Goal: Task Accomplishment & Management: Manage account settings

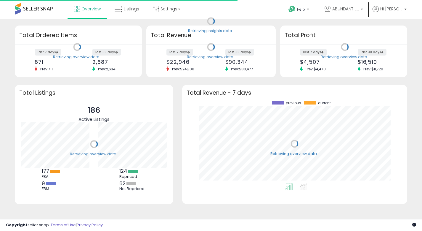
scroll to position [82, 213]
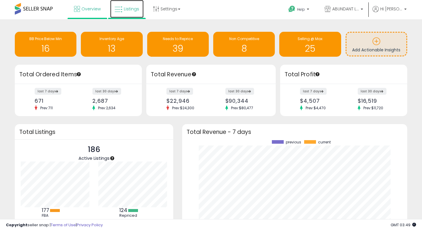
click at [127, 10] on span "Listings" at bounding box center [131, 9] width 15 height 6
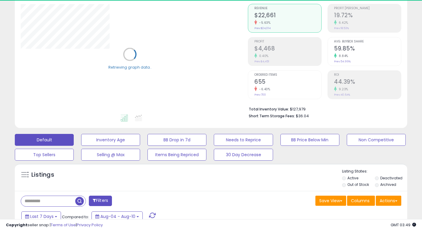
scroll to position [177, 0]
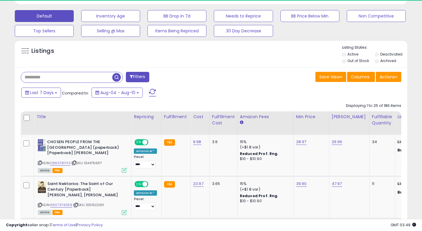
click at [64, 74] on input "text" at bounding box center [66, 77] width 91 height 10
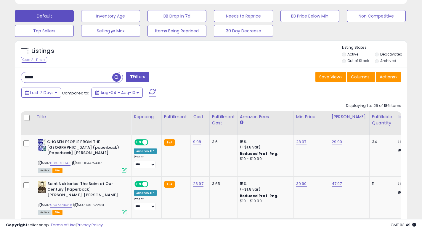
type input "****"
click at [120, 77] on span "button" at bounding box center [116, 77] width 9 height 9
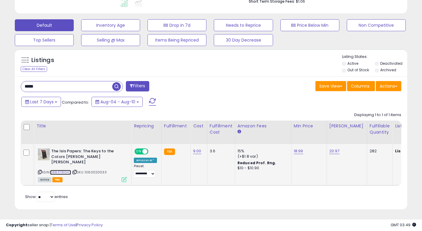
click at [67, 170] on link "0883781042" at bounding box center [60, 172] width 21 height 5
click at [122, 177] on icon at bounding box center [124, 179] width 5 height 5
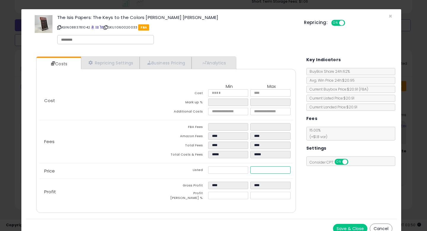
click at [270, 170] on input "*****" at bounding box center [270, 169] width 40 height 7
click at [383, 229] on button "Cancel" at bounding box center [381, 228] width 23 height 10
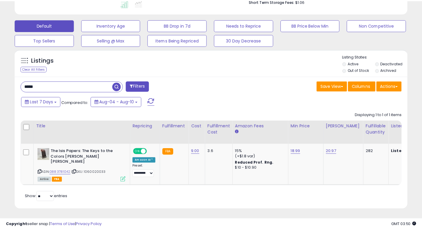
scroll to position [296293, 296187]
